Goal: Transaction & Acquisition: Purchase product/service

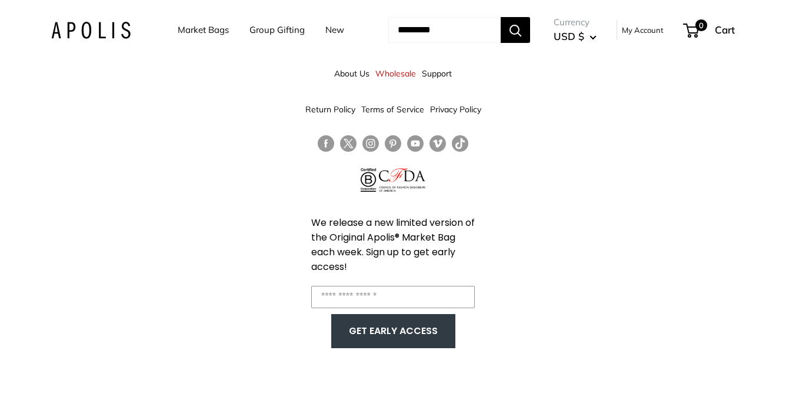
click at [206, 29] on link "Market Bags" at bounding box center [203, 30] width 51 height 16
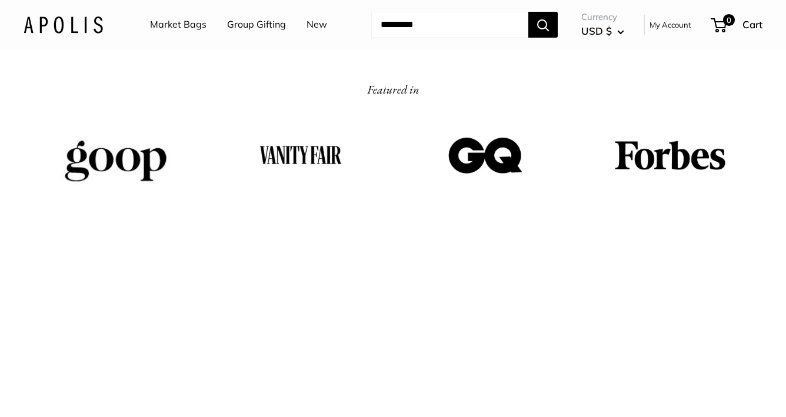
scroll to position [1984, 0]
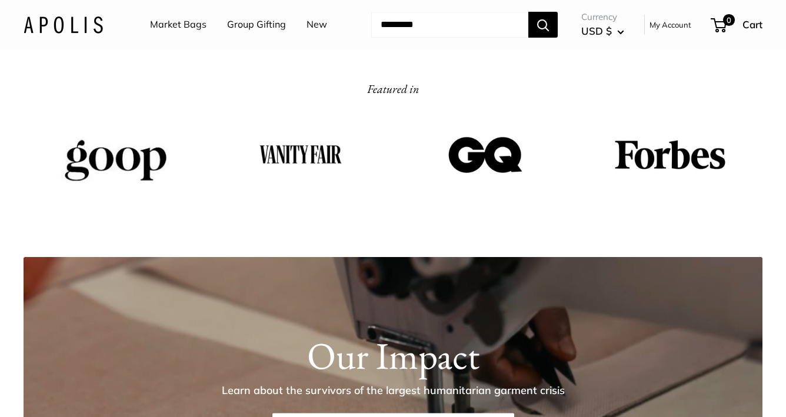
click at [185, 25] on link "Market Bags" at bounding box center [178, 25] width 56 height 18
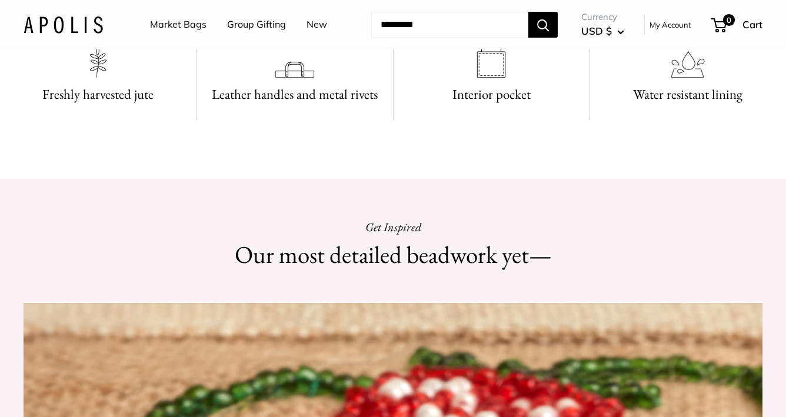
scroll to position [883, 0]
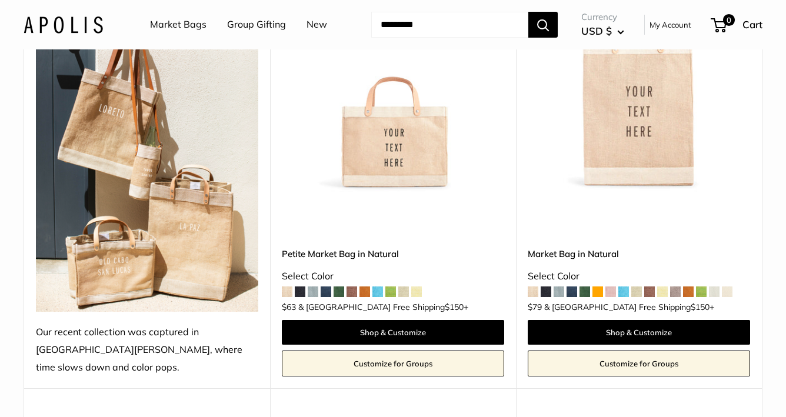
scroll to position [238, 0]
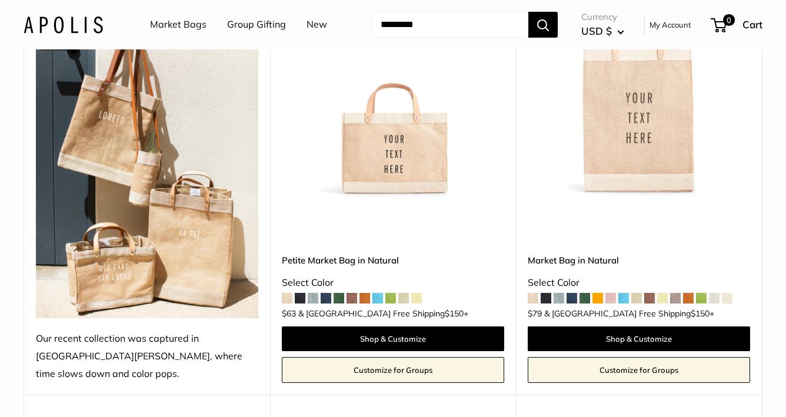
click at [0, 0] on img at bounding box center [0, 0] width 0 height 0
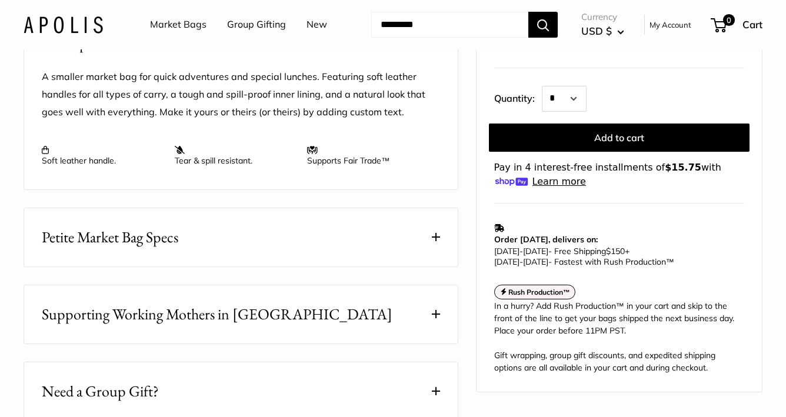
scroll to position [497, 0]
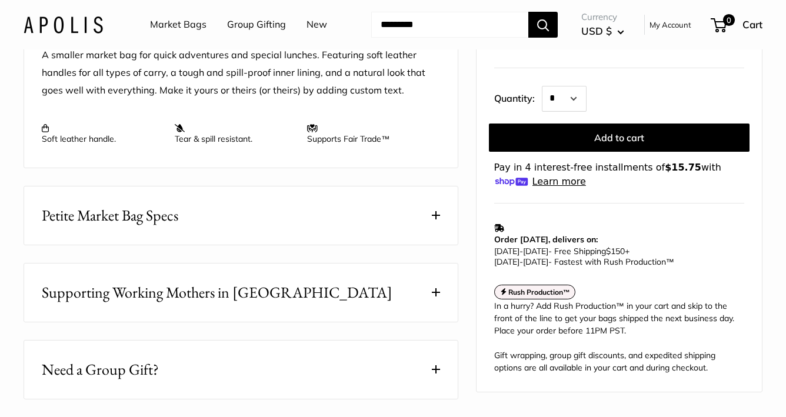
click at [402, 216] on button "Petite Market Bag Specs" at bounding box center [241, 216] width 434 height 58
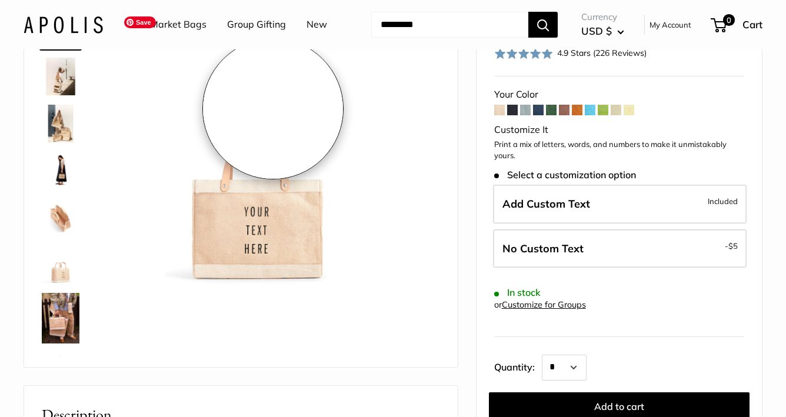
scroll to position [108, 0]
